Goal: Task Accomplishment & Management: Manage account settings

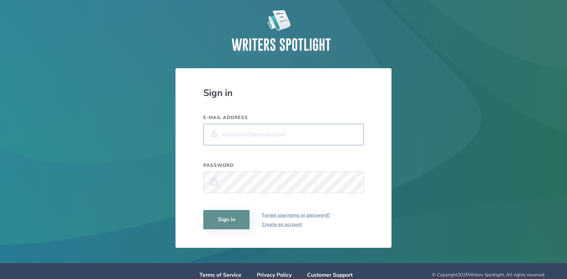
click at [252, 128] on input "E-mail address" at bounding box center [283, 135] width 160 height 22
type input "[EMAIL_ADDRESS][DOMAIN_NAME]"
click at [203, 210] on button "Sign in" at bounding box center [226, 219] width 46 height 19
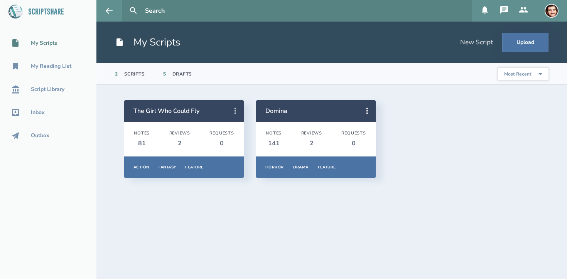
click at [236, 112] on icon at bounding box center [235, 110] width 9 height 9
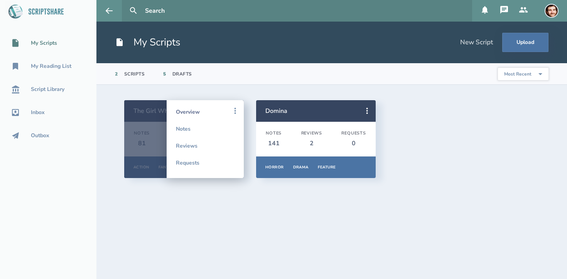
click at [190, 113] on link "Overview" at bounding box center [205, 111] width 59 height 17
